Goal: Information Seeking & Learning: Check status

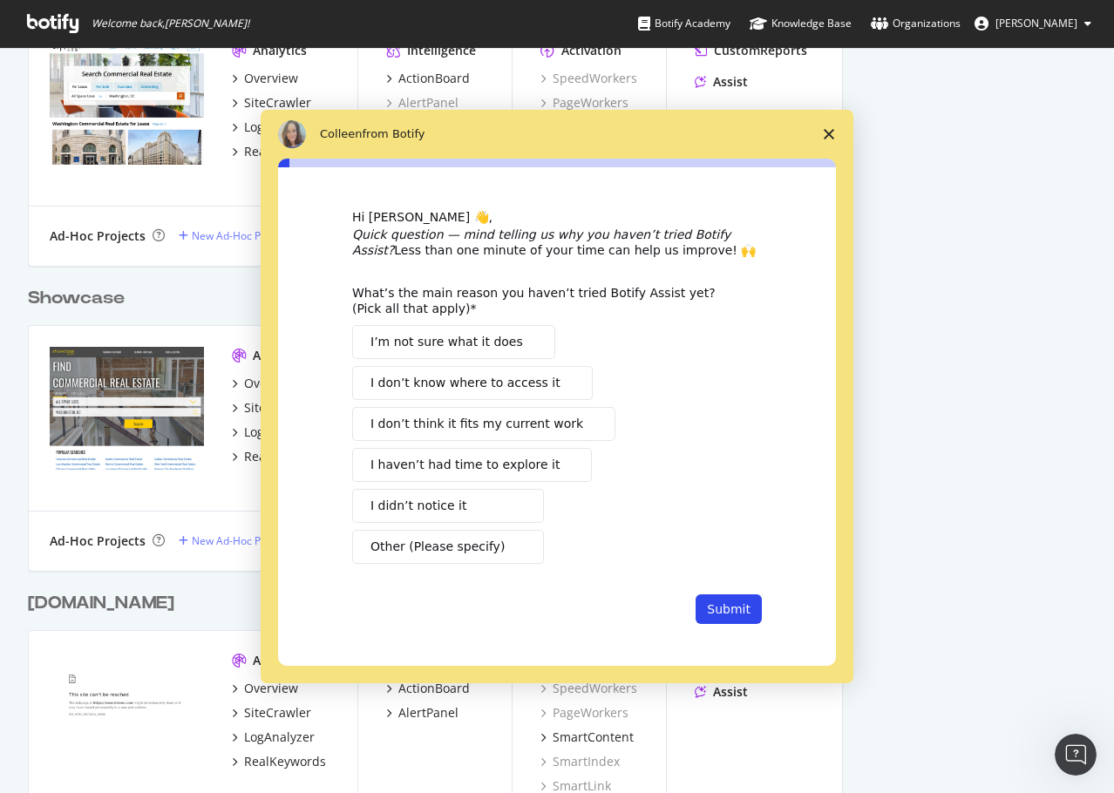
scroll to position [1046, 0]
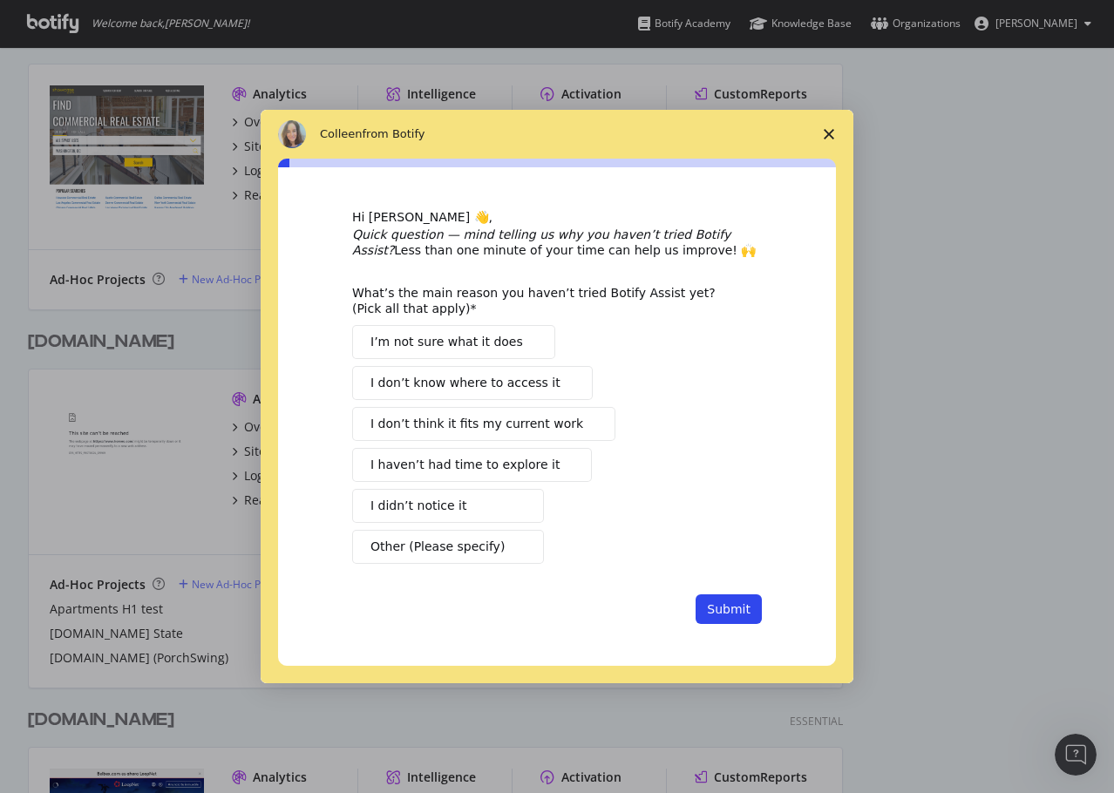
click at [819, 131] on span "Close survey" at bounding box center [828, 134] width 49 height 49
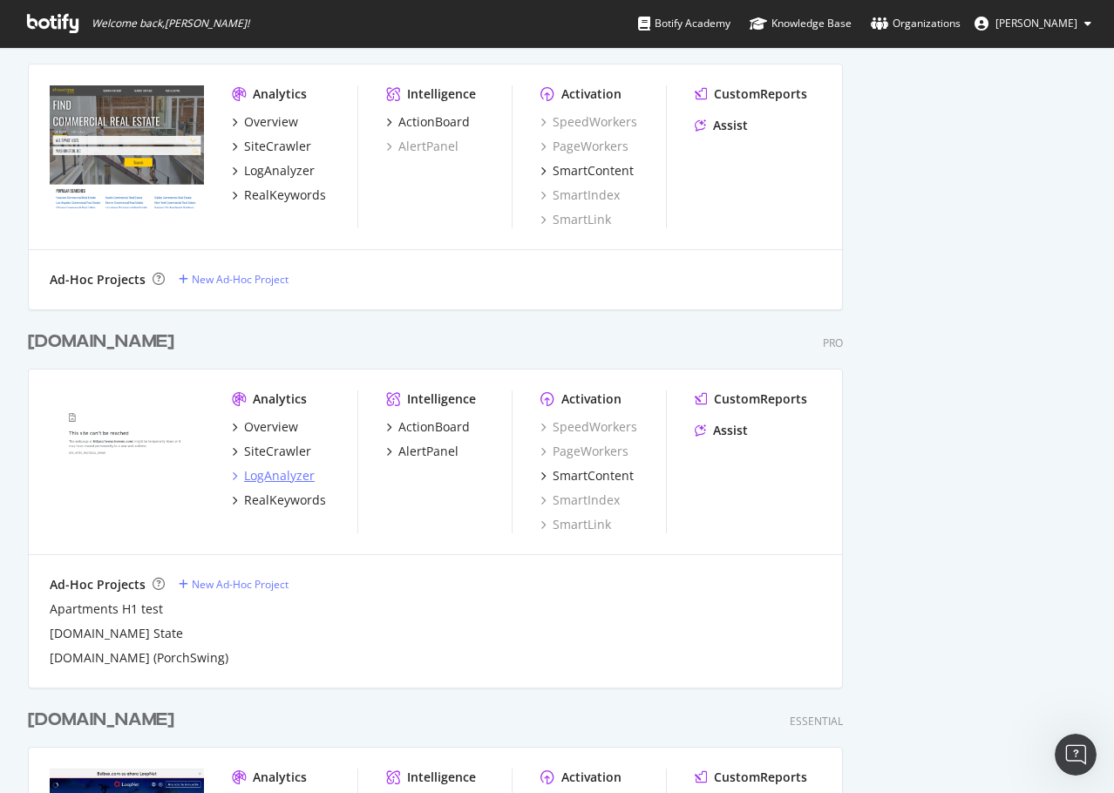
click at [261, 473] on div "LogAnalyzer" at bounding box center [279, 475] width 71 height 17
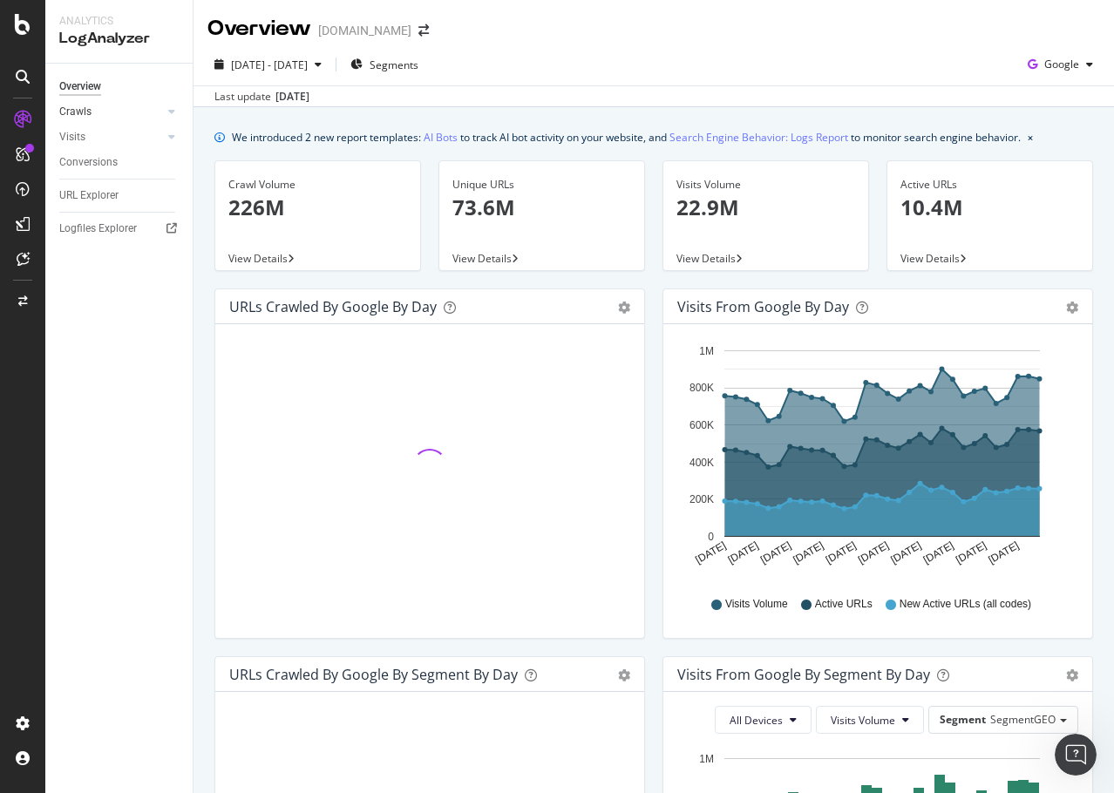
click at [108, 111] on link "Crawls" at bounding box center [111, 112] width 104 height 18
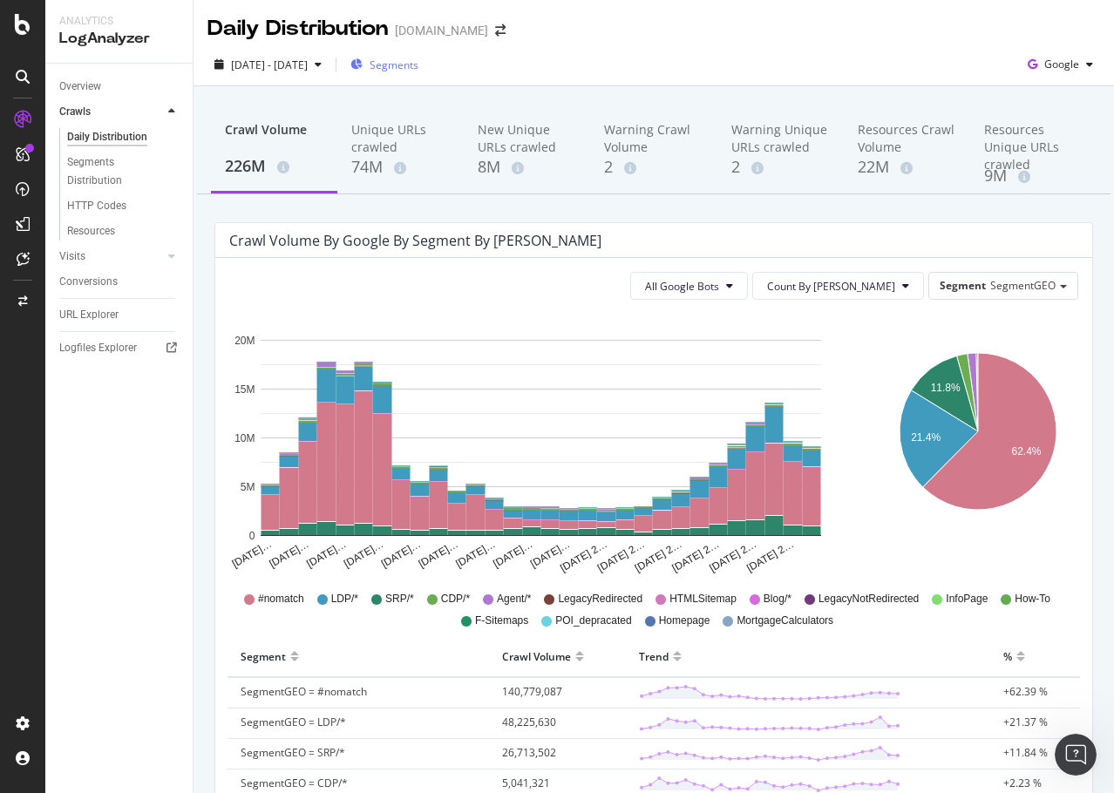
click at [412, 67] on span "Segments" at bounding box center [394, 65] width 49 height 15
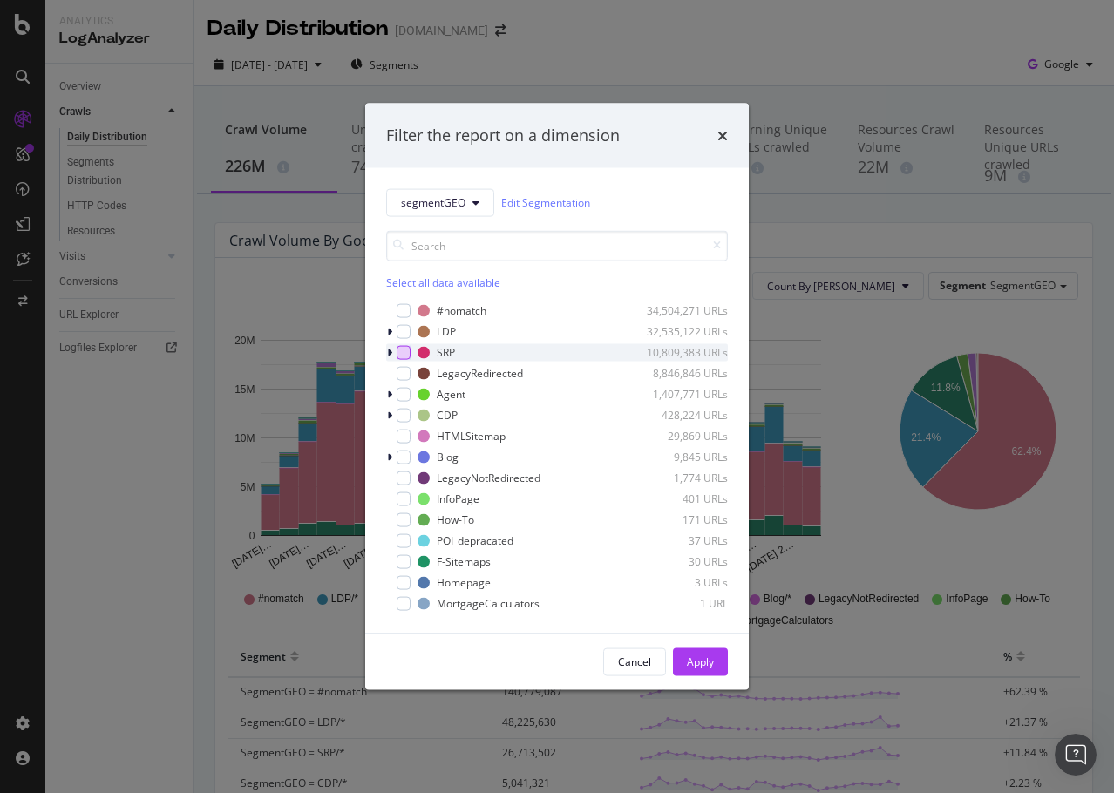
click at [404, 356] on div "modal" at bounding box center [404, 352] width 14 height 14
click at [393, 349] on div "modal" at bounding box center [391, 351] width 10 height 17
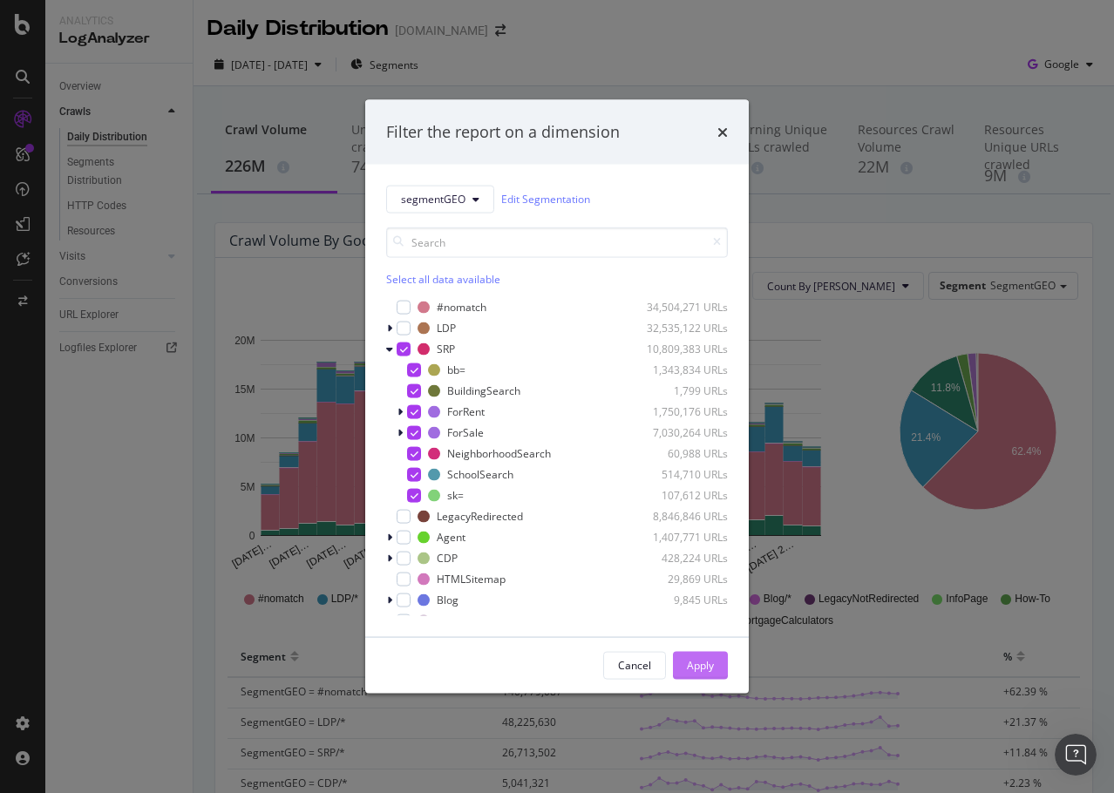
click at [702, 670] on div "Apply" at bounding box center [700, 665] width 27 height 15
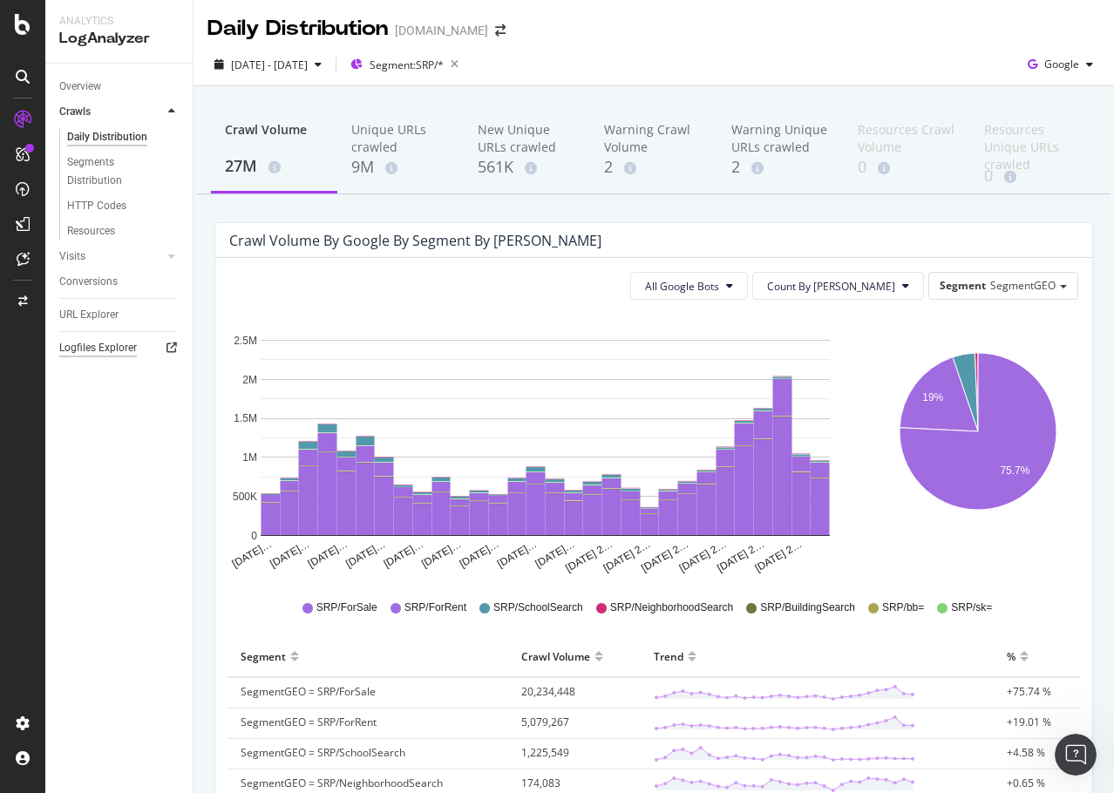
click at [104, 348] on div "Logfiles Explorer" at bounding box center [98, 348] width 78 height 18
click at [122, 316] on link "URL Explorer" at bounding box center [119, 315] width 121 height 18
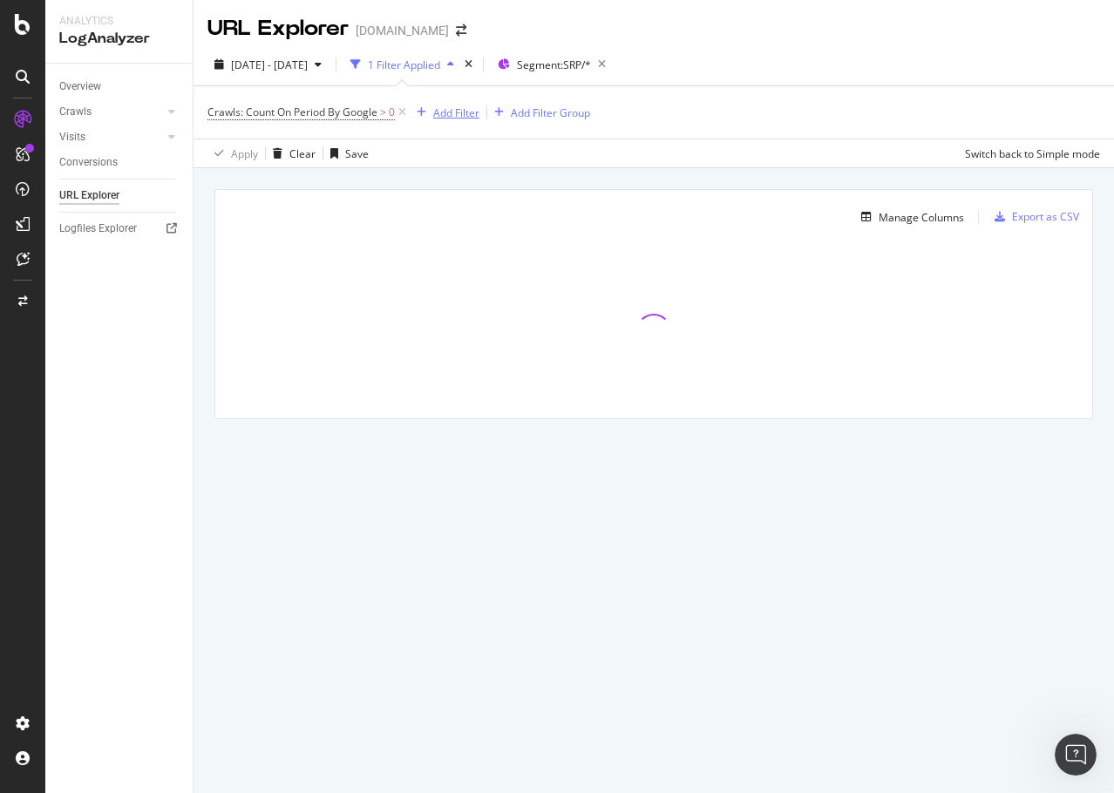
click at [446, 119] on div "Add Filter" at bounding box center [456, 112] width 46 height 15
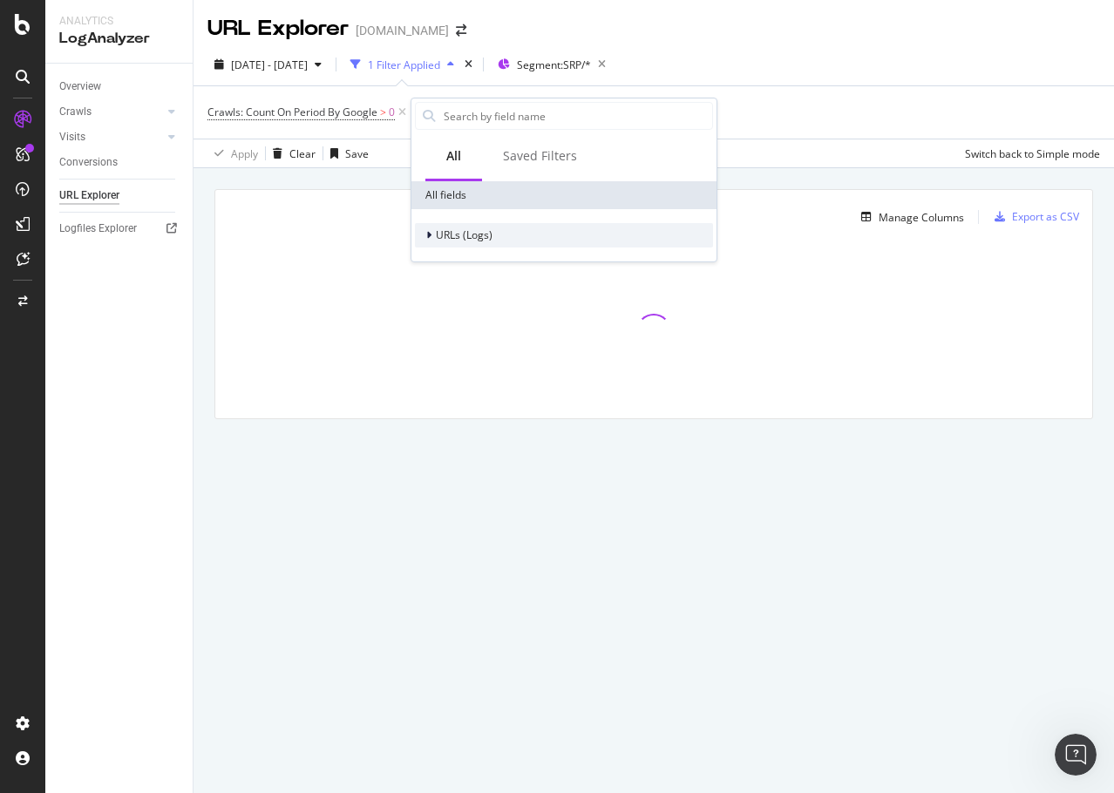
click at [431, 234] on div at bounding box center [430, 235] width 10 height 17
click at [434, 256] on div "URL Scheme" at bounding box center [461, 259] width 92 height 17
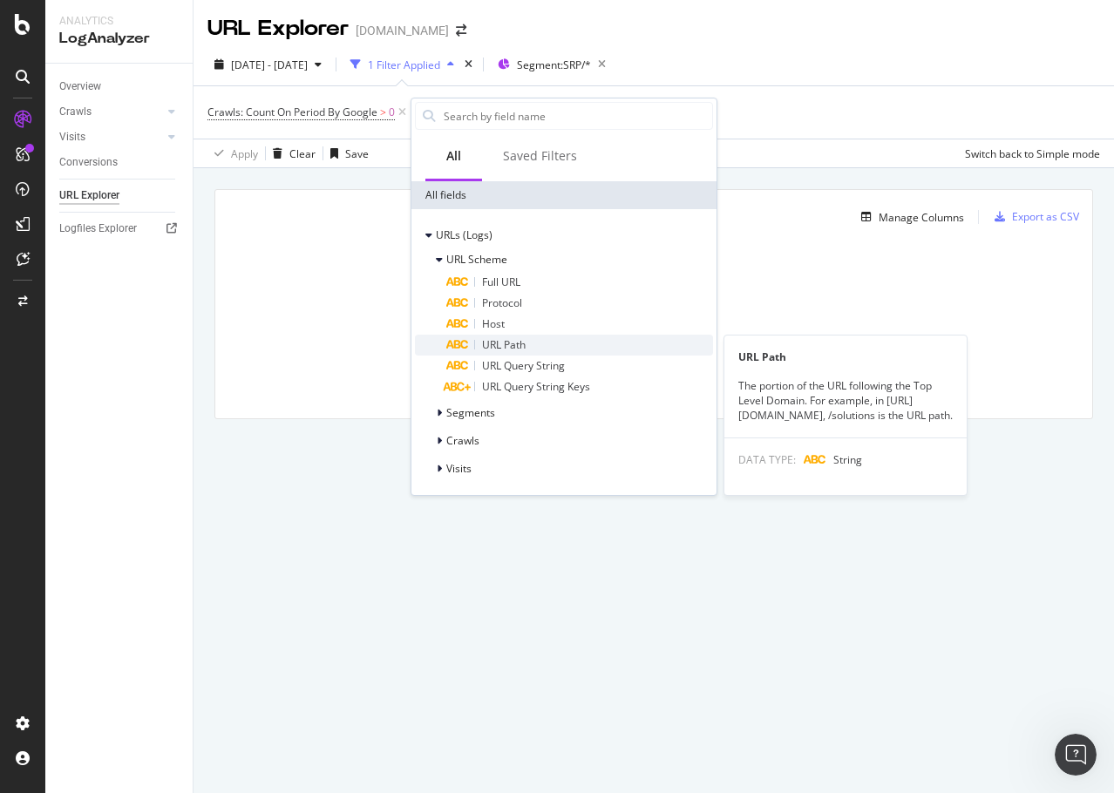
click at [499, 342] on span "URL Path" at bounding box center [504, 344] width 44 height 15
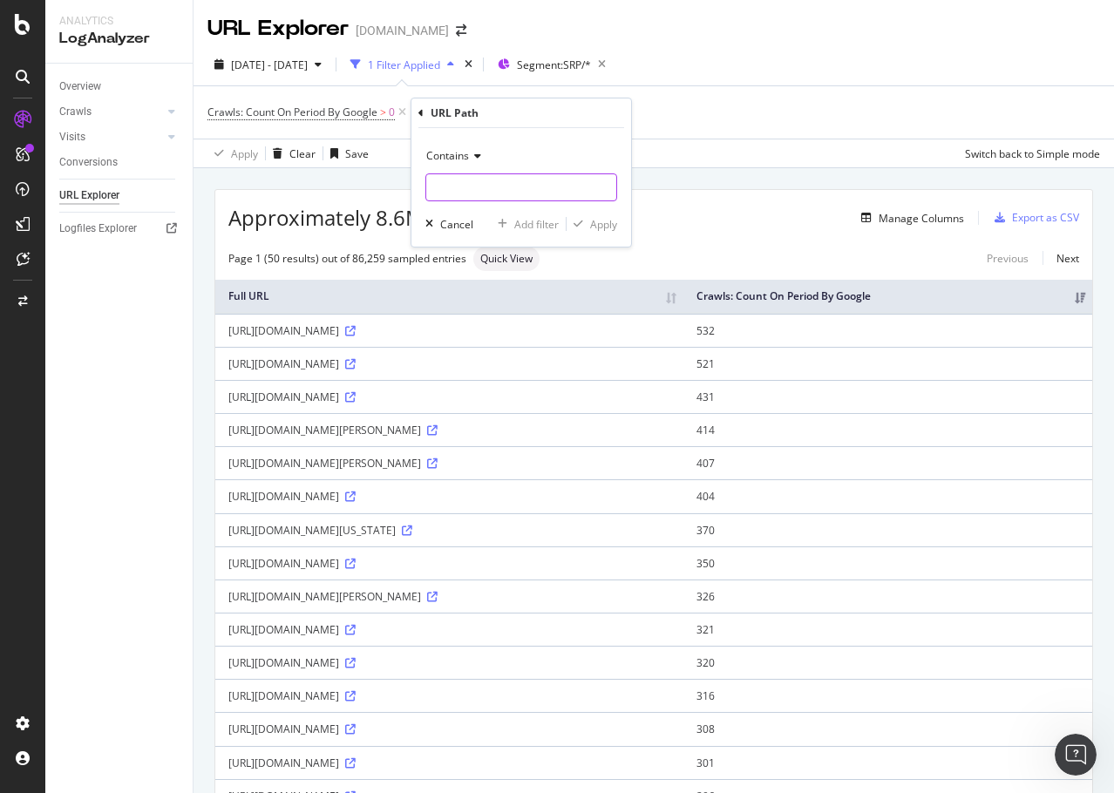
click at [484, 189] on input "text" at bounding box center [521, 187] width 190 height 28
type input "/p2/"
click at [605, 230] on div "Apply" at bounding box center [603, 224] width 27 height 15
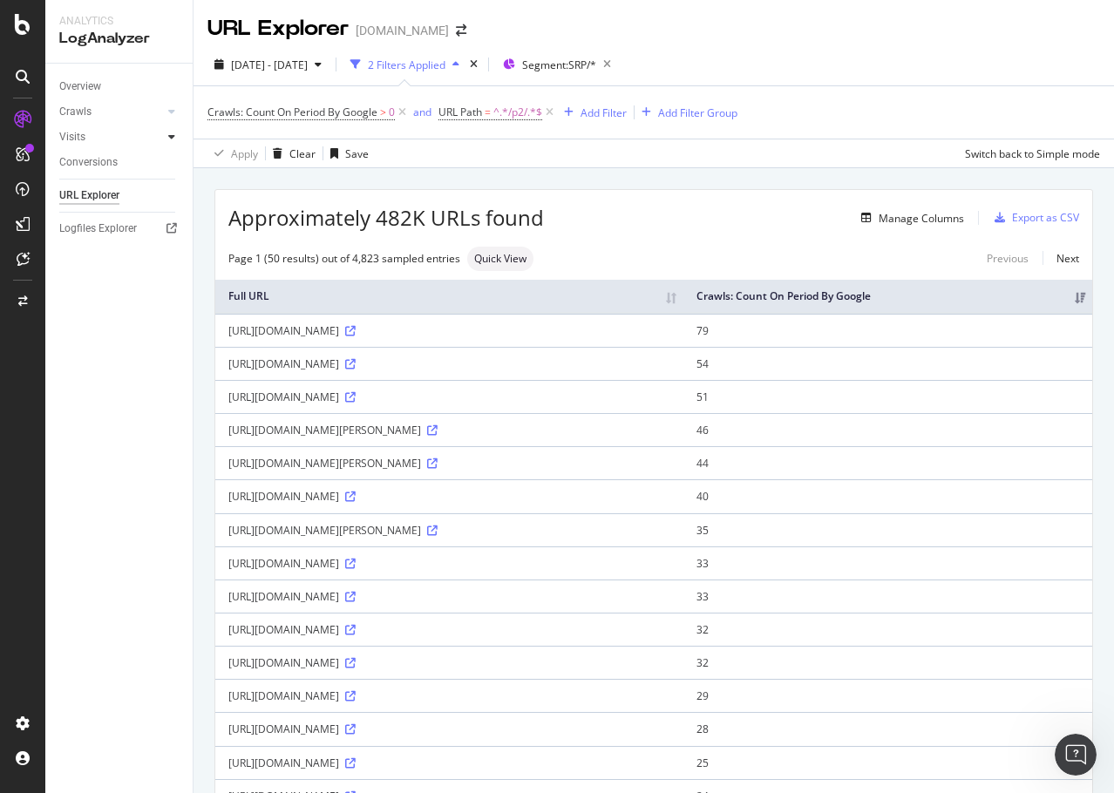
click at [171, 136] on icon at bounding box center [171, 137] width 7 height 10
click at [180, 112] on div at bounding box center [171, 111] width 17 height 17
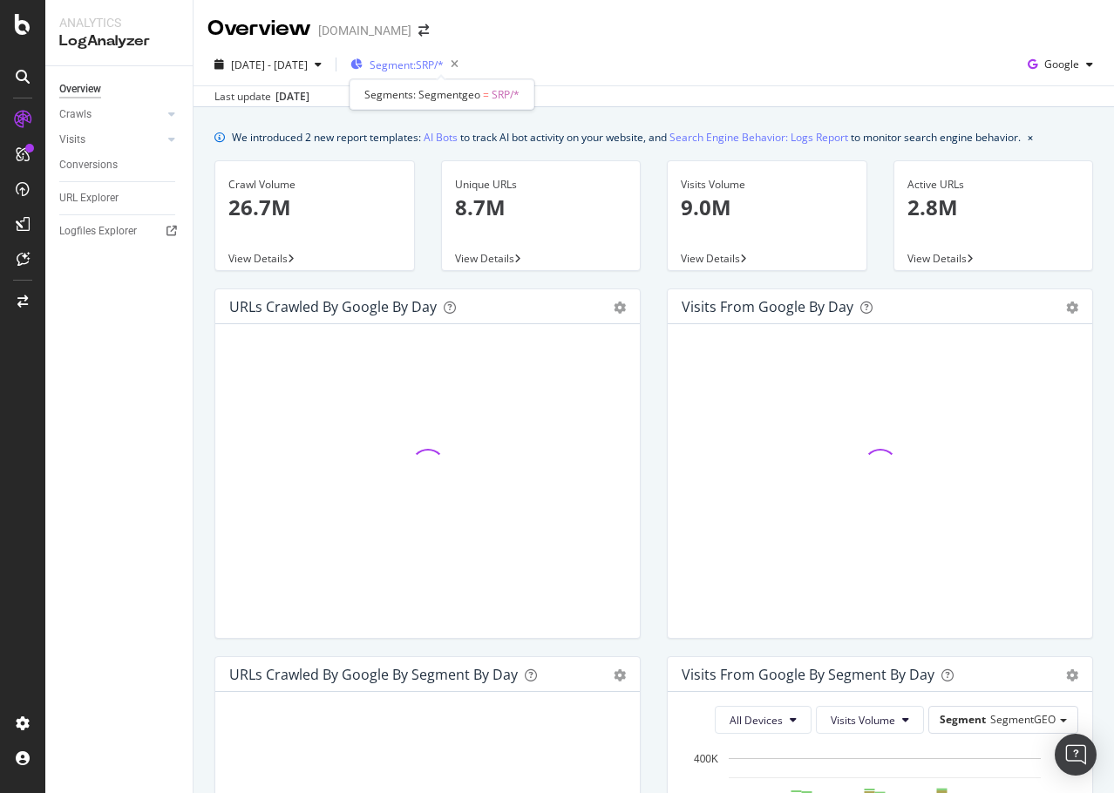
click at [444, 66] on span "Segment: SRP/*" at bounding box center [407, 65] width 74 height 15
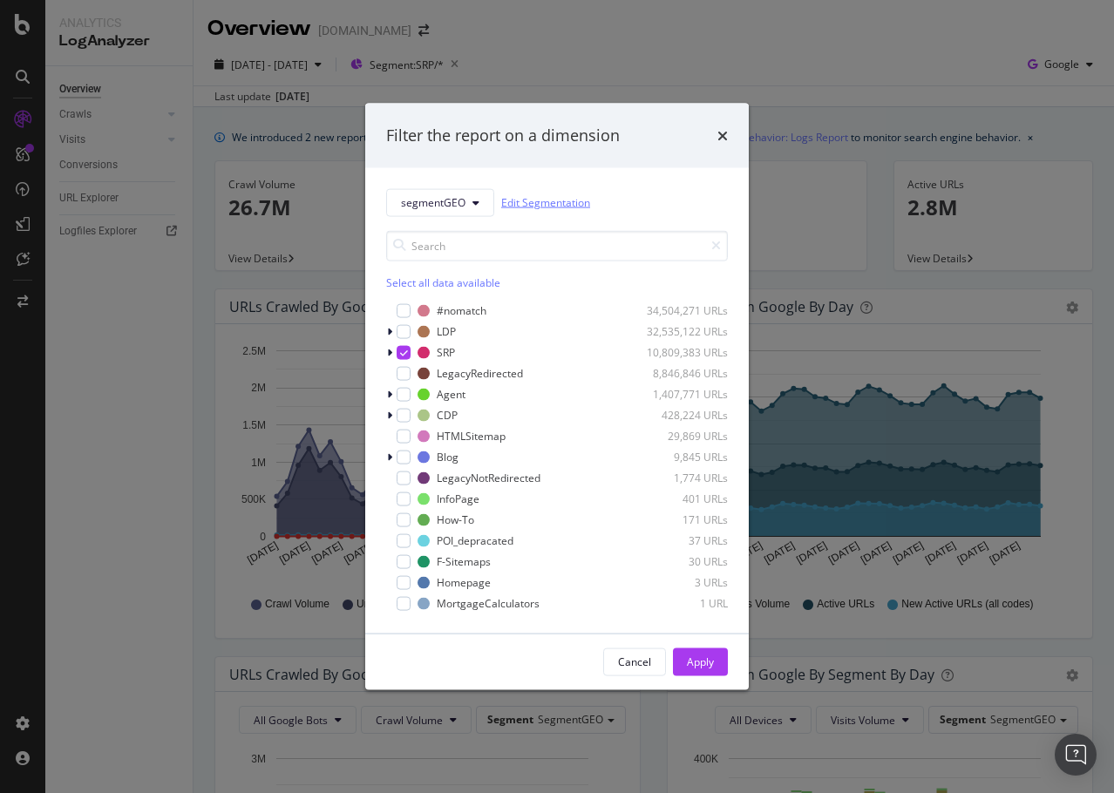
click at [539, 202] on link "Edit Segmentation" at bounding box center [545, 202] width 89 height 18
click at [722, 133] on icon "times" at bounding box center [722, 135] width 10 height 14
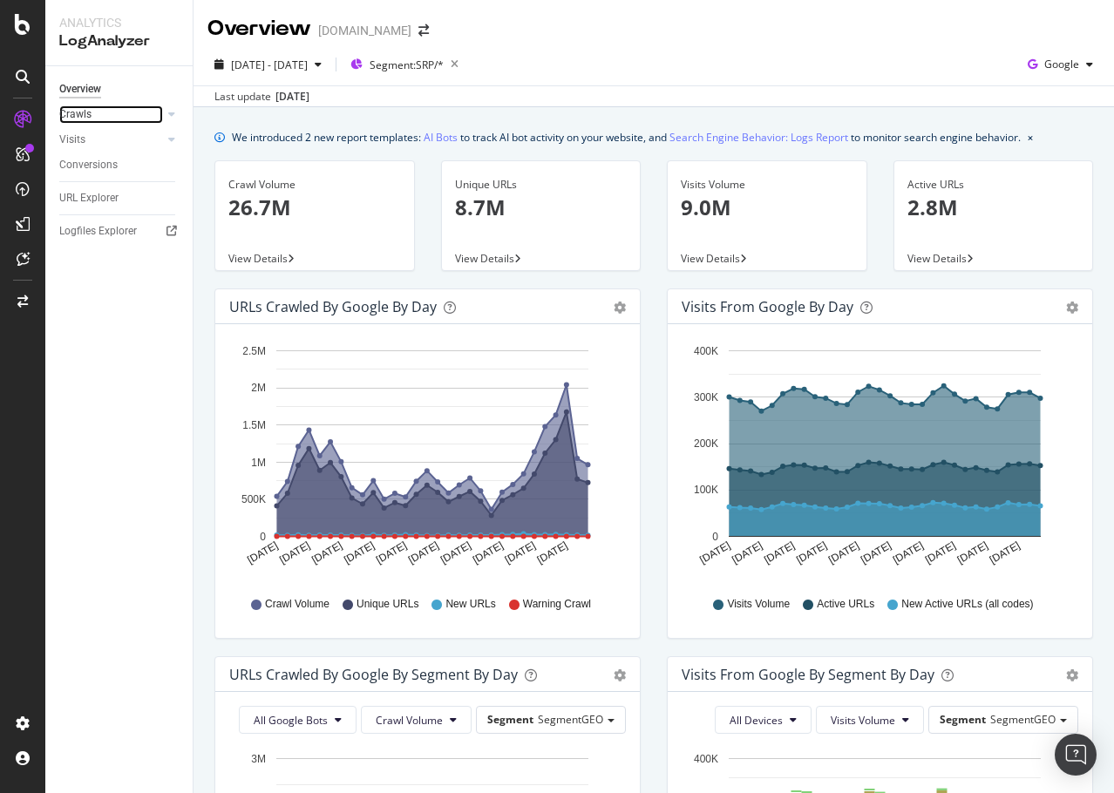
click at [119, 111] on link "Crawls" at bounding box center [111, 114] width 104 height 18
